Goal: Register for event/course

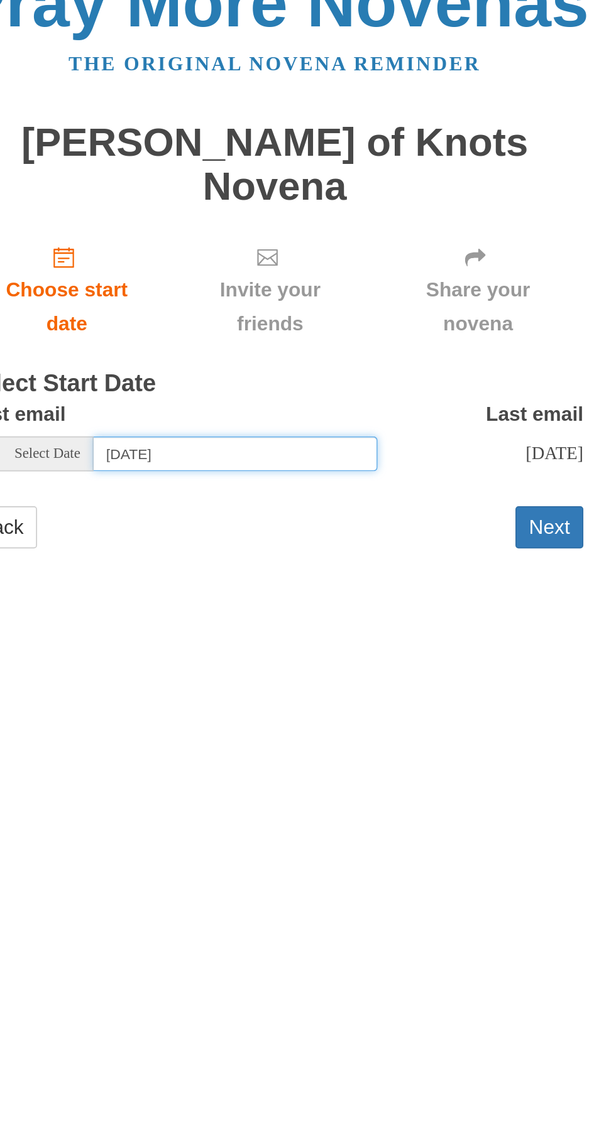
click at [326, 297] on input "Sunday, August 24th" at bounding box center [283, 307] width 173 height 21
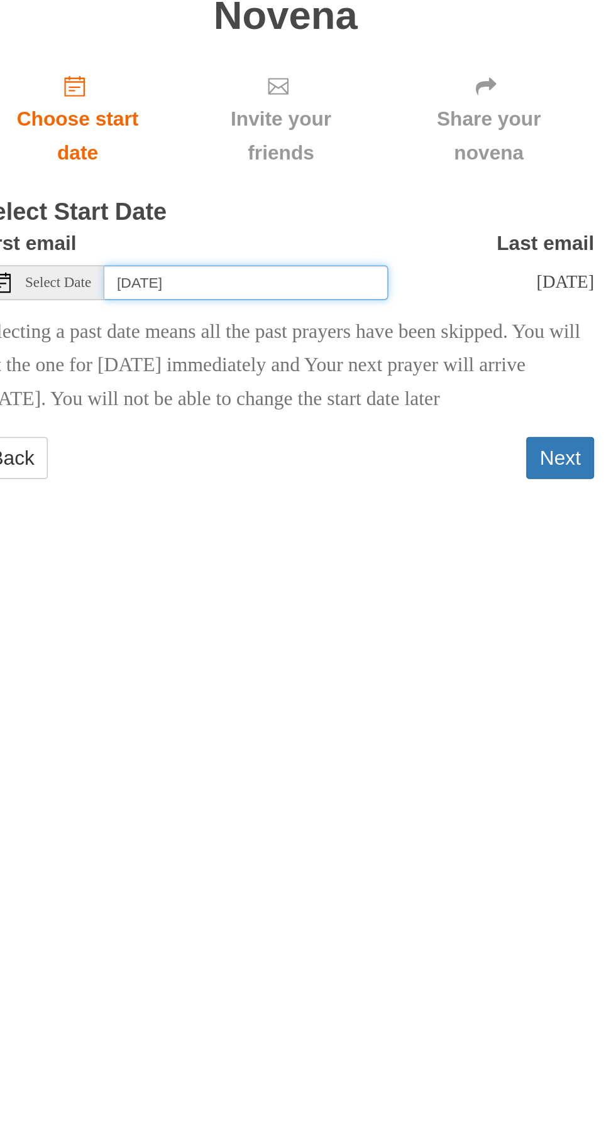
click at [328, 297] on input "Friday, August 15th" at bounding box center [283, 307] width 173 height 21
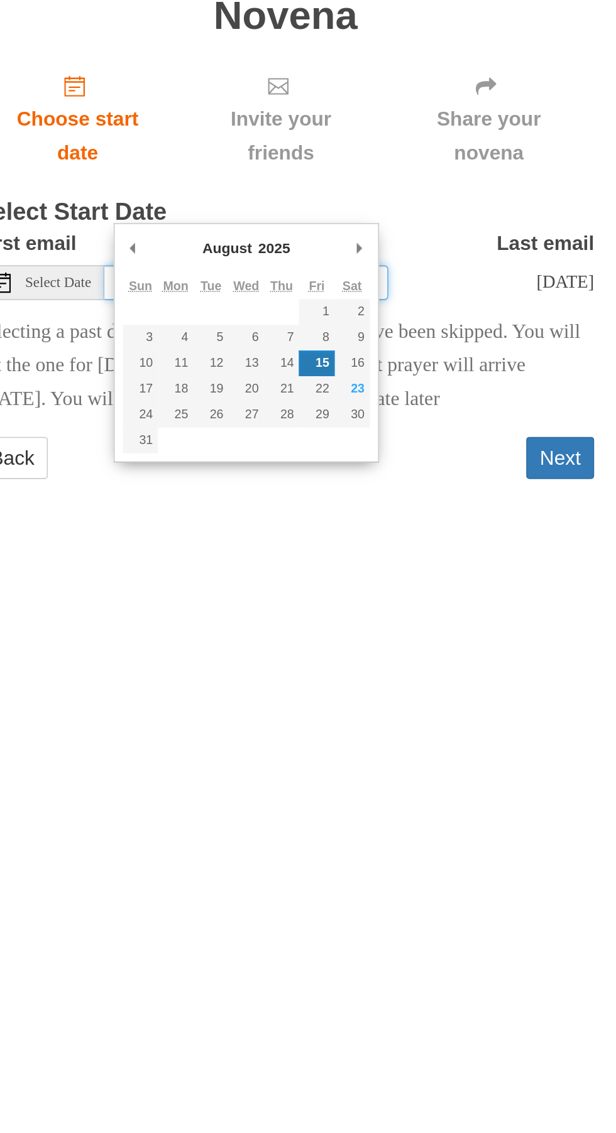
type input "Wednesday, August 27th"
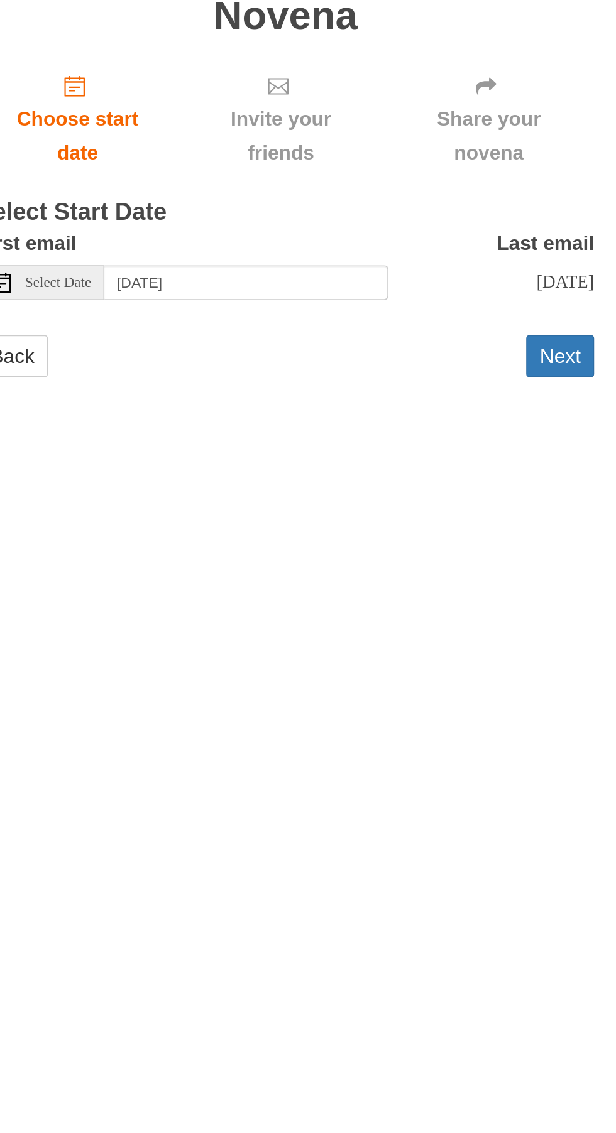
click at [479, 340] on button "Next" at bounding box center [475, 353] width 41 height 26
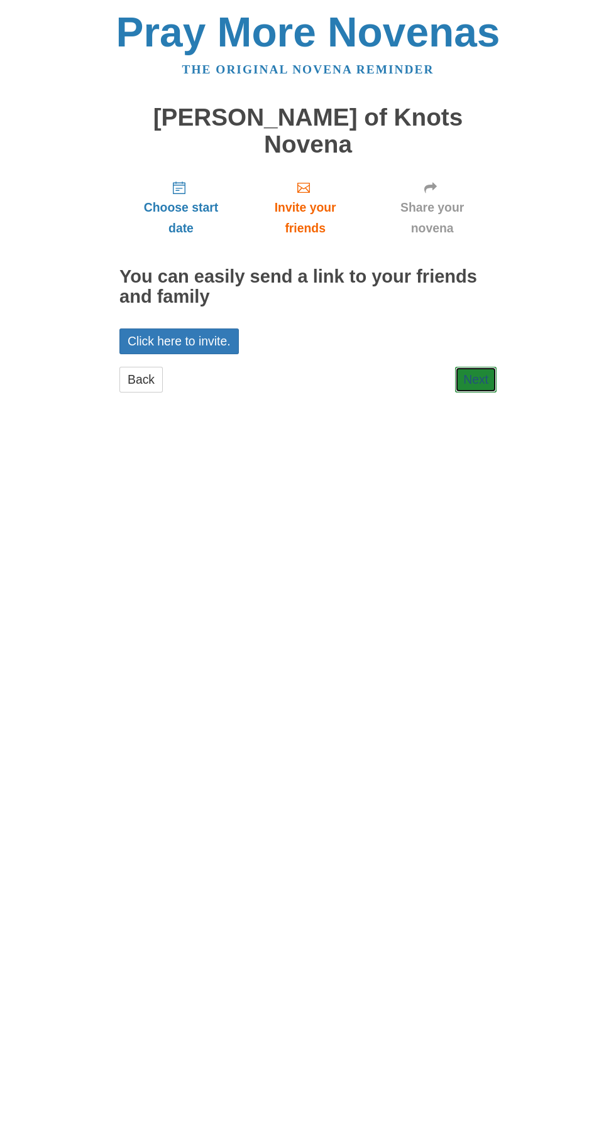
click at [471, 367] on link "Next" at bounding box center [475, 380] width 41 height 26
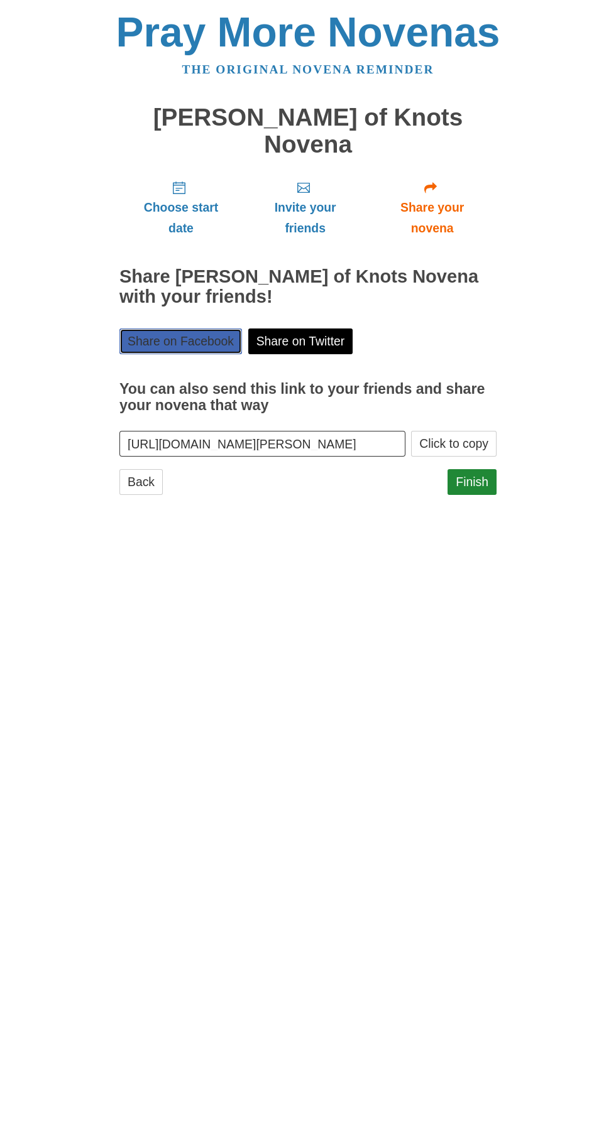
click at [185, 329] on link "Share on Facebook" at bounding box center [180, 342] width 123 height 26
click at [485, 469] on link "Finish" at bounding box center [471, 482] width 49 height 26
